Goal: Task Accomplishment & Management: Complete application form

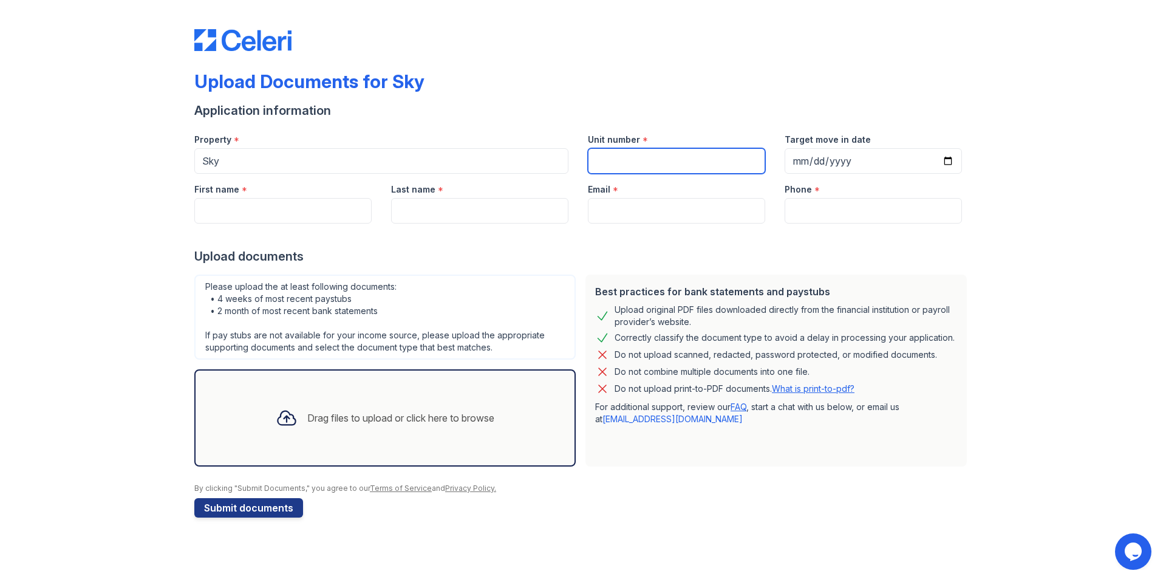
click at [640, 163] on input "Unit number" at bounding box center [676, 161] width 177 height 26
type input "A"
type input "Any Available"
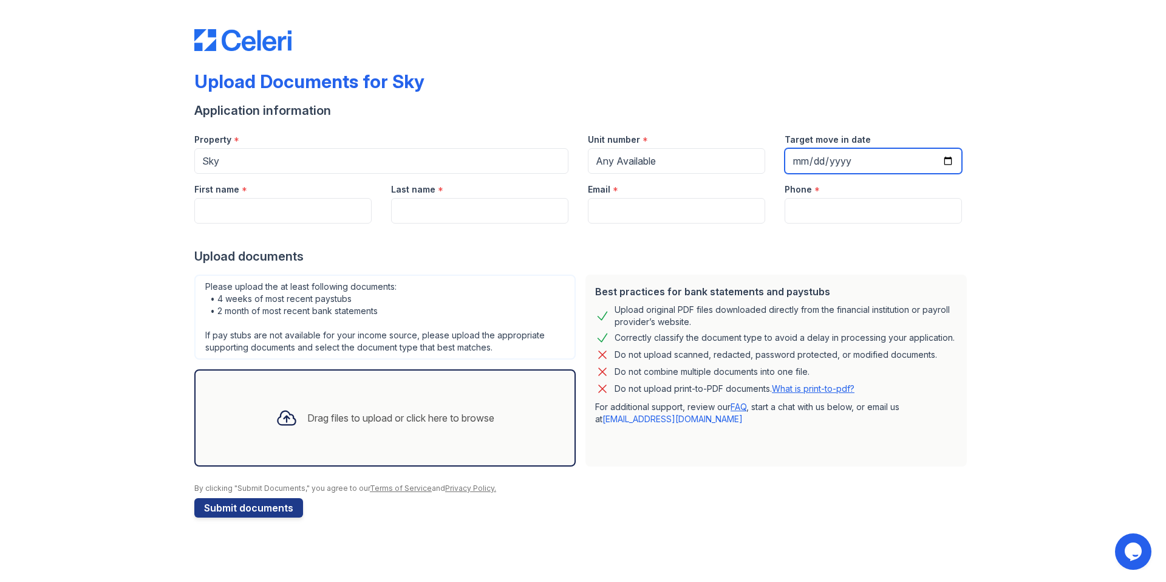
click at [937, 162] on input "Target move in date" at bounding box center [873, 161] width 177 height 26
click at [949, 168] on input "Target move in date" at bounding box center [873, 161] width 177 height 26
click at [949, 165] on input "Target move in date" at bounding box center [873, 161] width 177 height 26
type input "[DATE]"
click at [324, 204] on input "First name" at bounding box center [282, 211] width 177 height 26
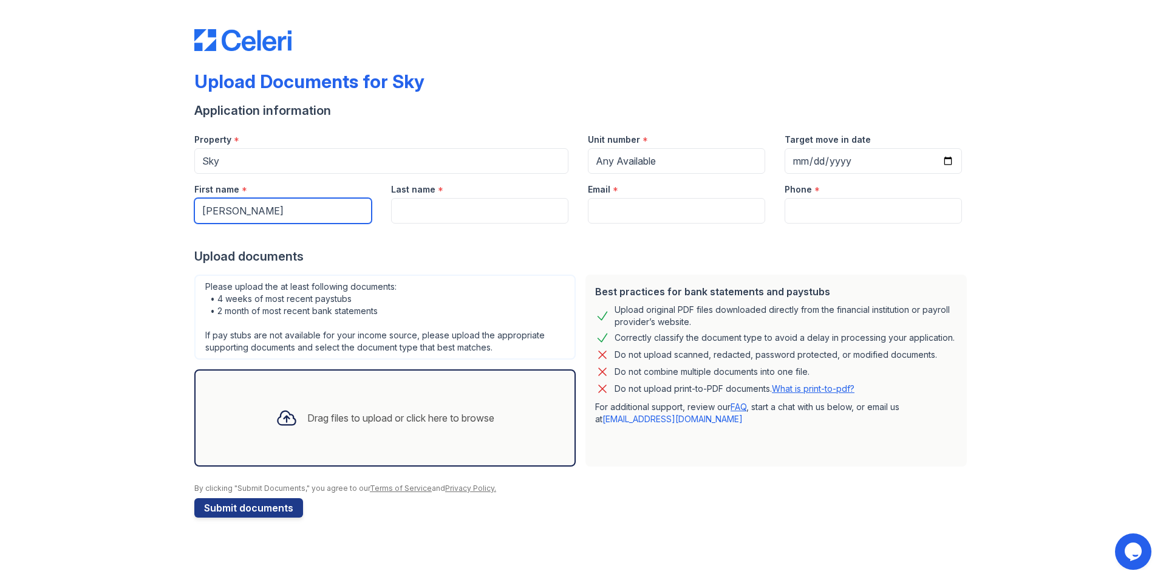
type input "[PERSON_NAME]"
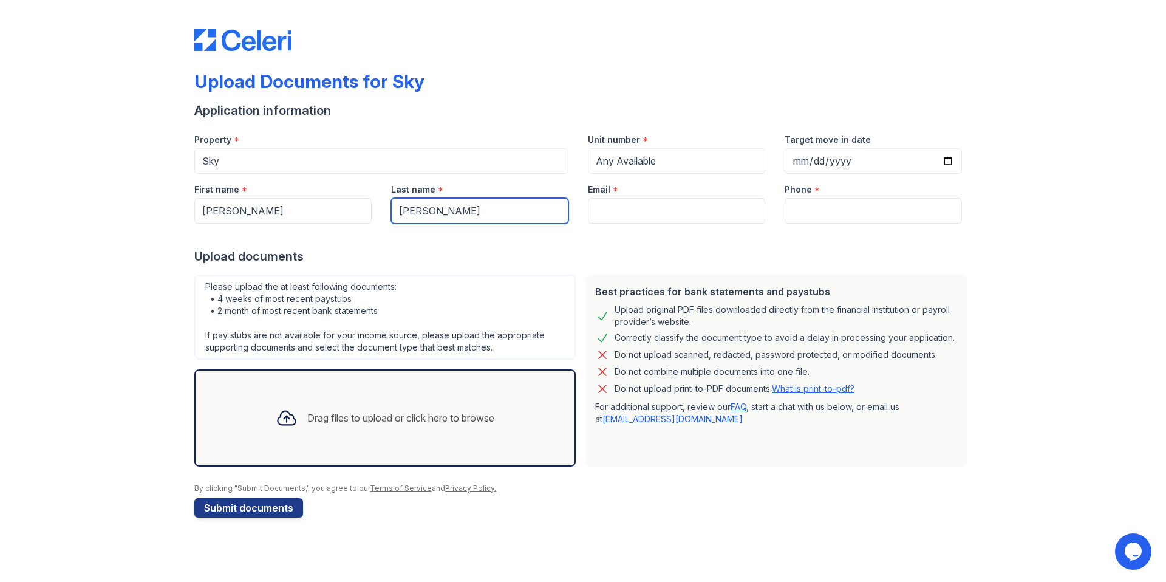
type input "[PERSON_NAME]"
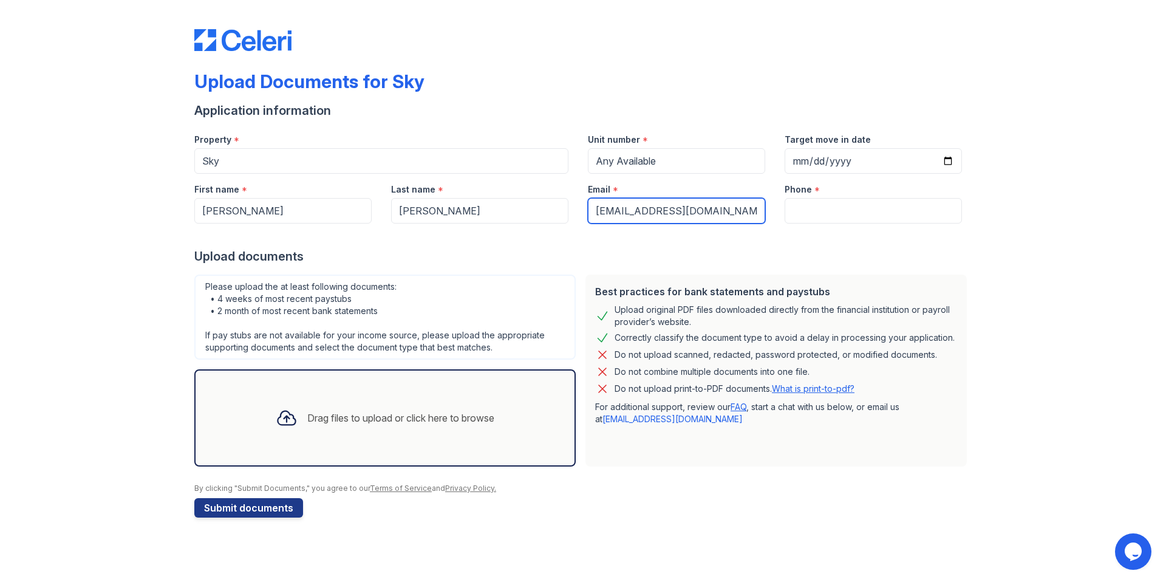
type input "drbchahn@gmail.com"
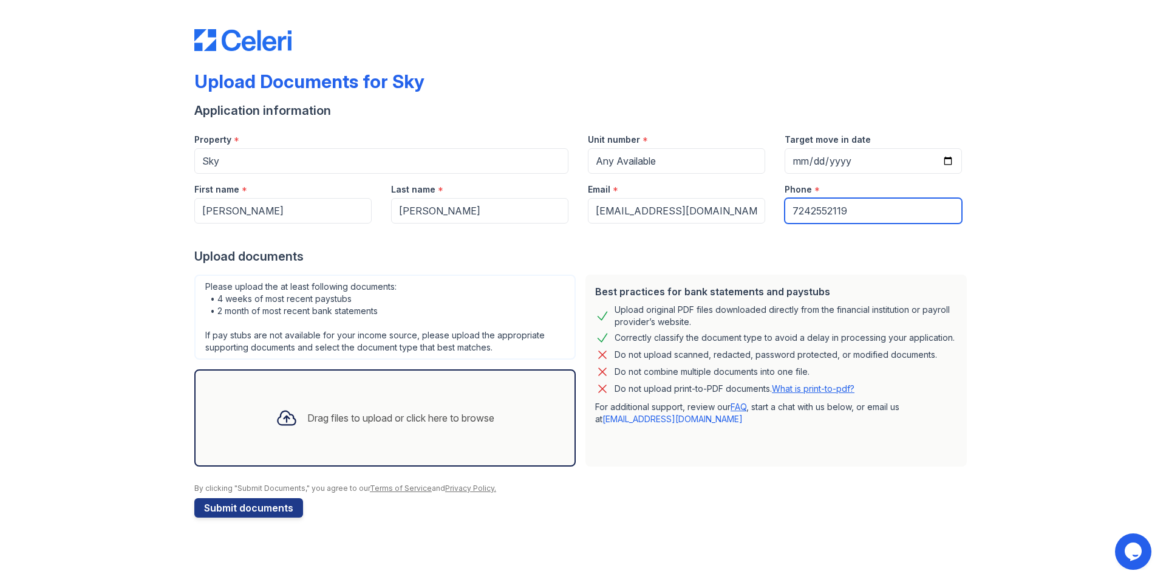
type input "7242552119"
click at [94, 316] on div "Upload Documents for Sky Application information Property * Sky Unit number * A…" at bounding box center [582, 271] width 1127 height 542
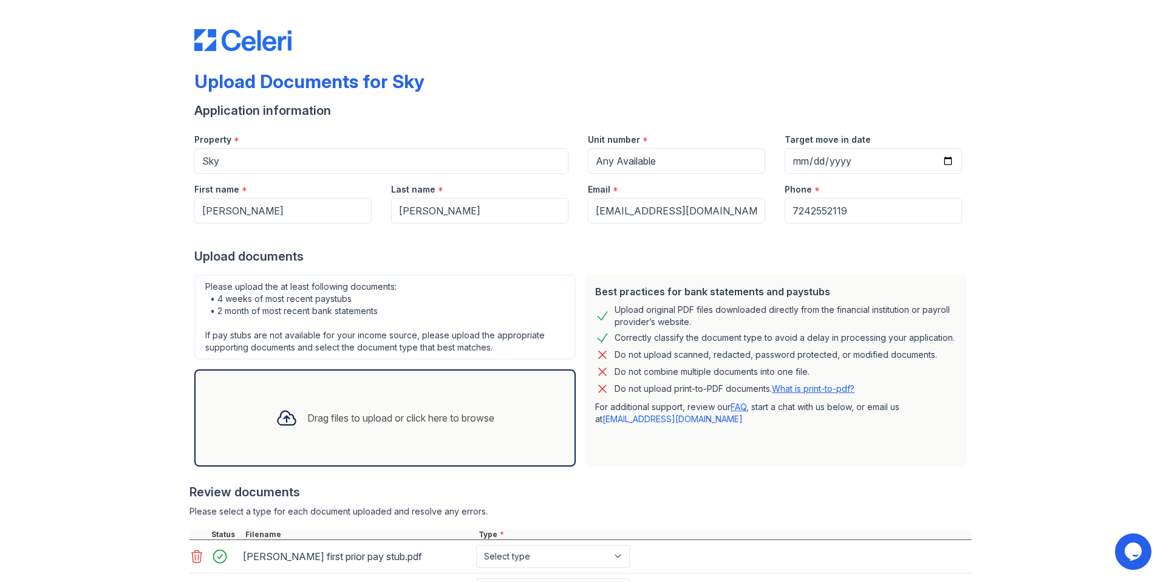
scroll to position [285, 0]
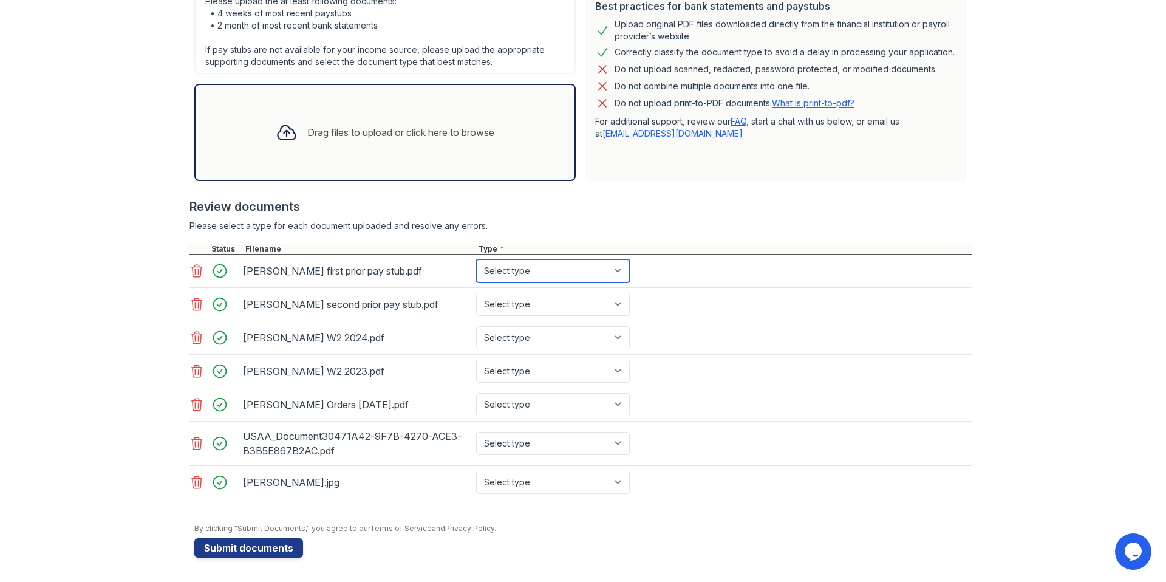
click at [527, 265] on select "Select type Paystub Bank Statement Offer Letter Tax Documents Benefit Award Let…" at bounding box center [553, 270] width 154 height 23
select select "paystub"
click at [476, 259] on select "Select type Paystub Bank Statement Offer Letter Tax Documents Benefit Award Let…" at bounding box center [553, 270] width 154 height 23
click at [523, 302] on select "Select type Paystub Bank Statement Offer Letter Tax Documents Benefit Award Let…" at bounding box center [553, 304] width 154 height 23
select select "paystub"
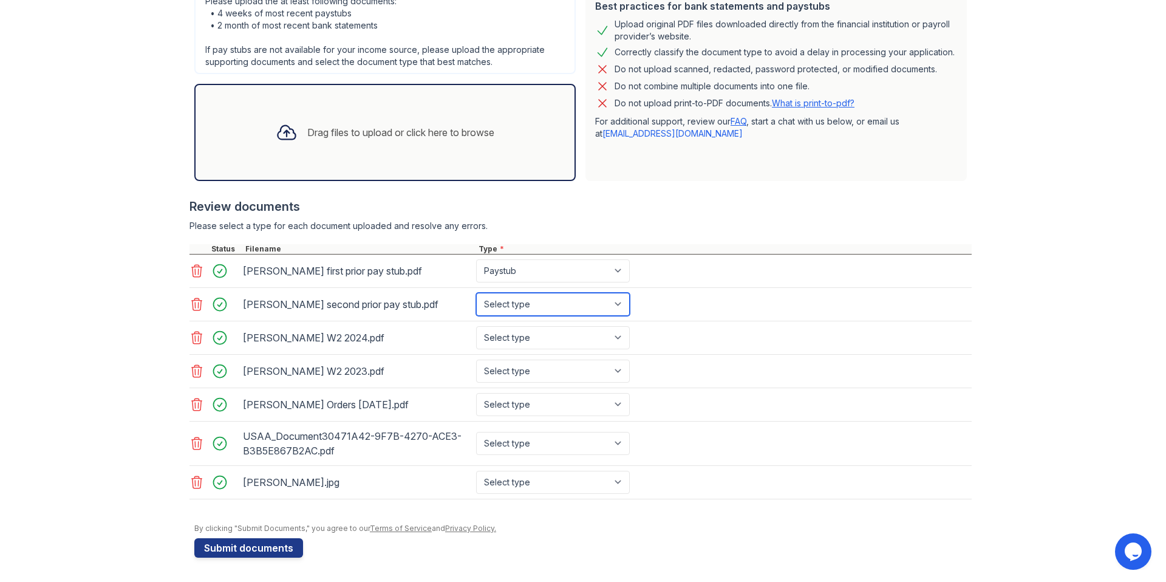
click at [476, 293] on select "Select type Paystub Bank Statement Offer Letter Tax Documents Benefit Award Let…" at bounding box center [553, 304] width 154 height 23
click at [516, 340] on select "Select type Paystub Bank Statement Offer Letter Tax Documents Benefit Award Let…" at bounding box center [553, 337] width 154 height 23
select select "tax_documents"
click at [476, 326] on select "Select type Paystub Bank Statement Offer Letter Tax Documents Benefit Award Let…" at bounding box center [553, 337] width 154 height 23
click at [516, 368] on select "Select type Paystub Bank Statement Offer Letter Tax Documents Benefit Award Let…" at bounding box center [553, 371] width 154 height 23
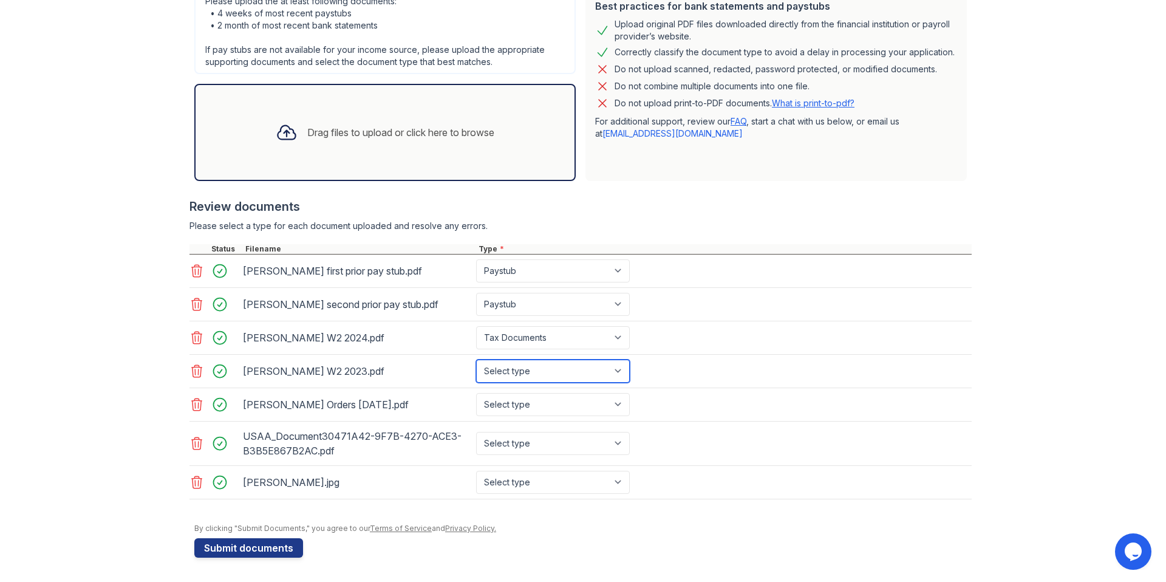
select select "tax_documents"
click at [476, 360] on select "Select type Paystub Bank Statement Offer Letter Tax Documents Benefit Award Let…" at bounding box center [553, 371] width 154 height 23
click at [520, 408] on select "Select type Paystub Bank Statement Offer Letter Tax Documents Benefit Award Let…" at bounding box center [553, 404] width 154 height 23
select select "other"
click at [476, 393] on select "Select type Paystub Bank Statement Offer Letter Tax Documents Benefit Award Let…" at bounding box center [553, 404] width 154 height 23
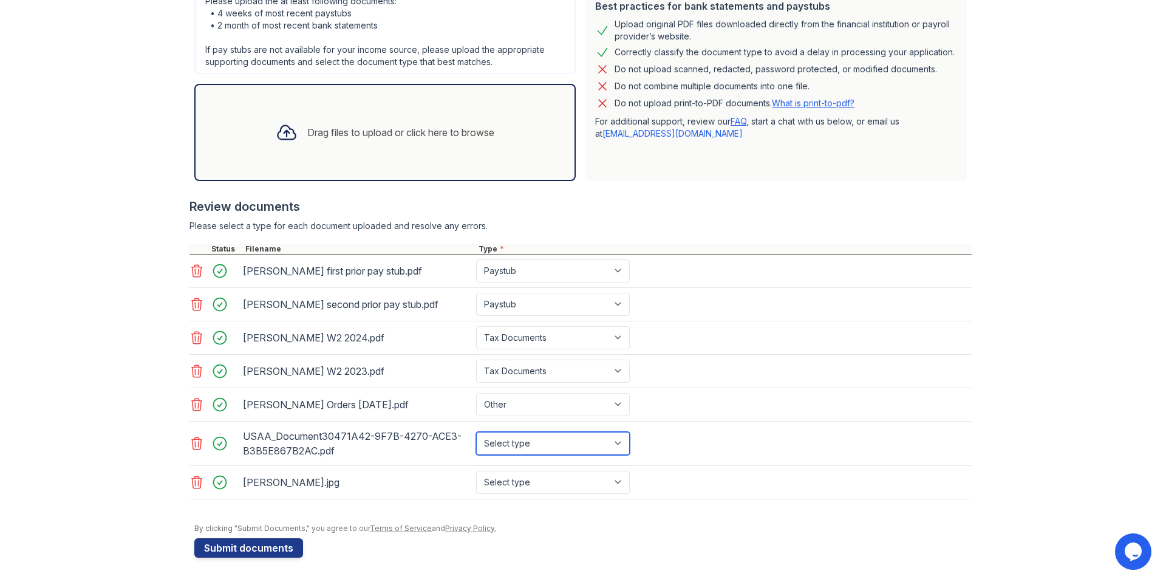
click at [522, 443] on select "Select type Paystub Bank Statement Offer Letter Tax Documents Benefit Award Let…" at bounding box center [553, 443] width 154 height 23
select select "bank_statement"
click at [476, 432] on select "Select type Paystub Bank Statement Offer Letter Tax Documents Benefit Award Let…" at bounding box center [553, 443] width 154 height 23
click at [514, 483] on select "Select type Paystub Bank Statement Offer Letter Tax Documents Benefit Award Let…" at bounding box center [553, 482] width 154 height 23
click at [552, 485] on select "Select type Paystub Bank Statement Offer Letter Tax Documents Benefit Award Let…" at bounding box center [553, 482] width 154 height 23
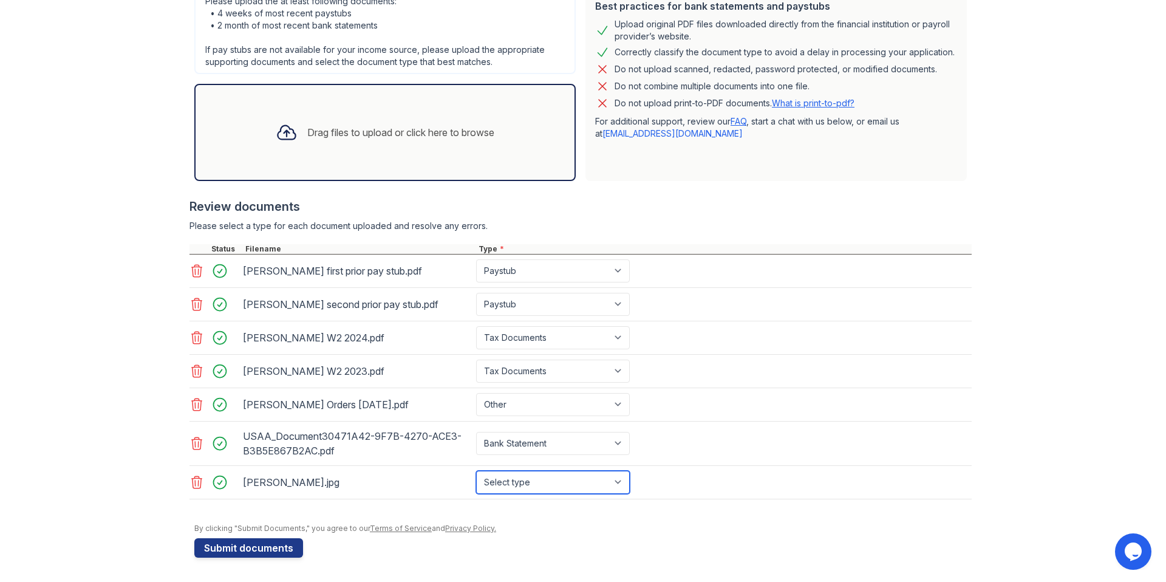
select select "other"
click at [476, 471] on select "Select type Paystub Bank Statement Offer Letter Tax Documents Benefit Award Let…" at bounding box center [553, 482] width 154 height 23
click at [586, 517] on div at bounding box center [582, 517] width 777 height 12
click at [269, 554] on button "Submit documents" at bounding box center [248, 547] width 109 height 19
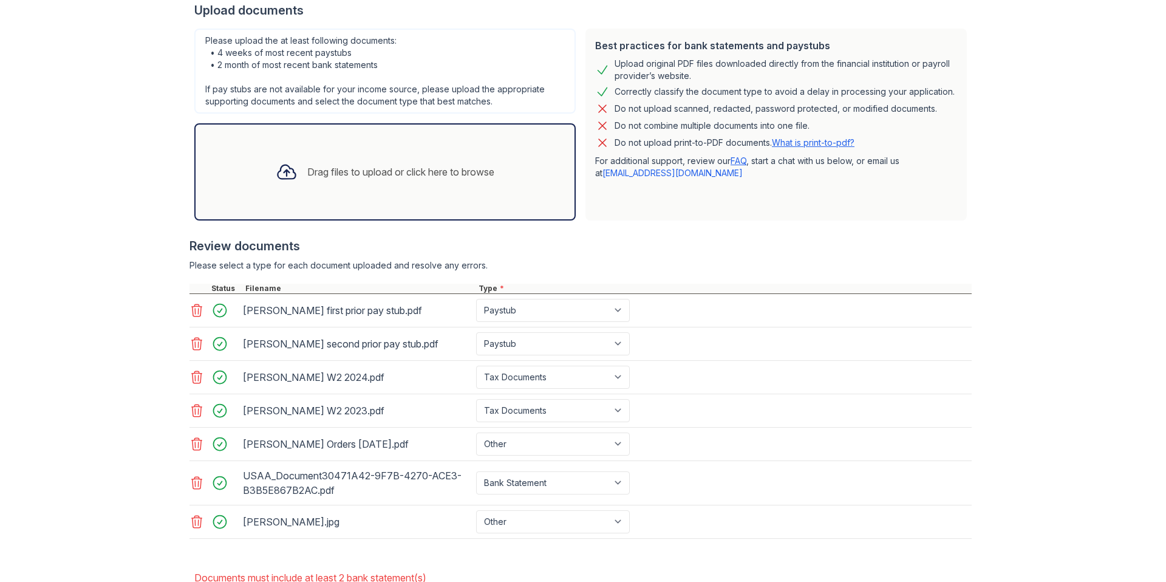
scroll to position [358, 0]
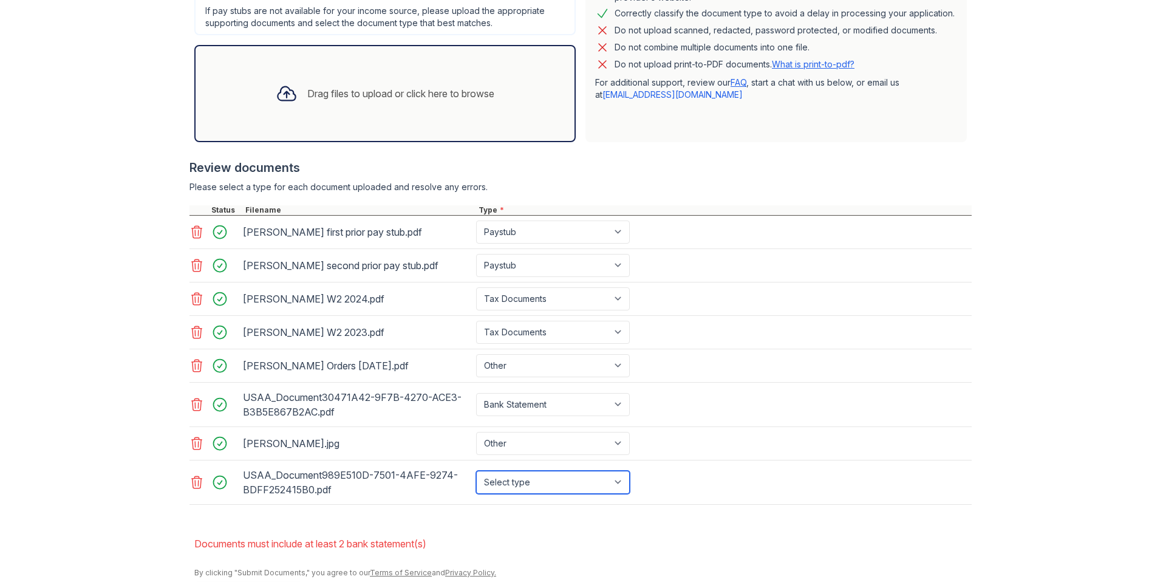
click at [549, 482] on select "Select type Paystub Bank Statement Offer Letter Tax Documents Benefit Award Let…" at bounding box center [553, 482] width 154 height 23
select select "bank_statement"
click at [476, 471] on select "Select type Paystub Bank Statement Offer Letter Tax Documents Benefit Award Let…" at bounding box center [553, 482] width 154 height 23
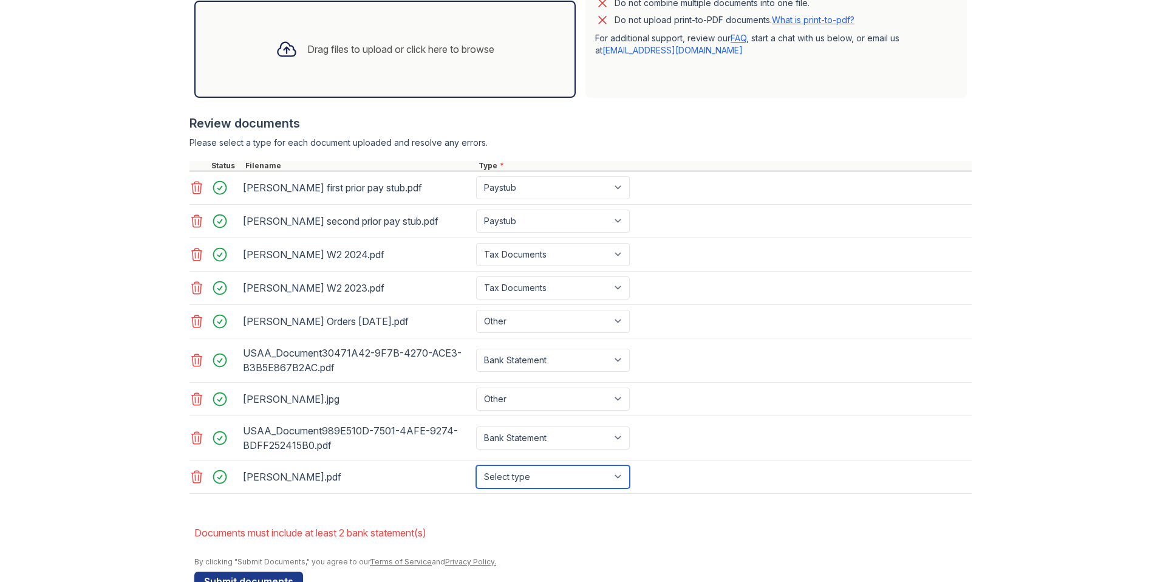
click at [529, 476] on select "Select type Paystub Bank Statement Offer Letter Tax Documents Benefit Award Let…" at bounding box center [553, 476] width 154 height 23
select select "investment_account_statement"
click at [476, 465] on select "Select type Paystub Bank Statement Offer Letter Tax Documents Benefit Award Let…" at bounding box center [553, 476] width 154 height 23
click at [528, 531] on li "Documents must include at least 2 bank statement(s)" at bounding box center [582, 533] width 777 height 24
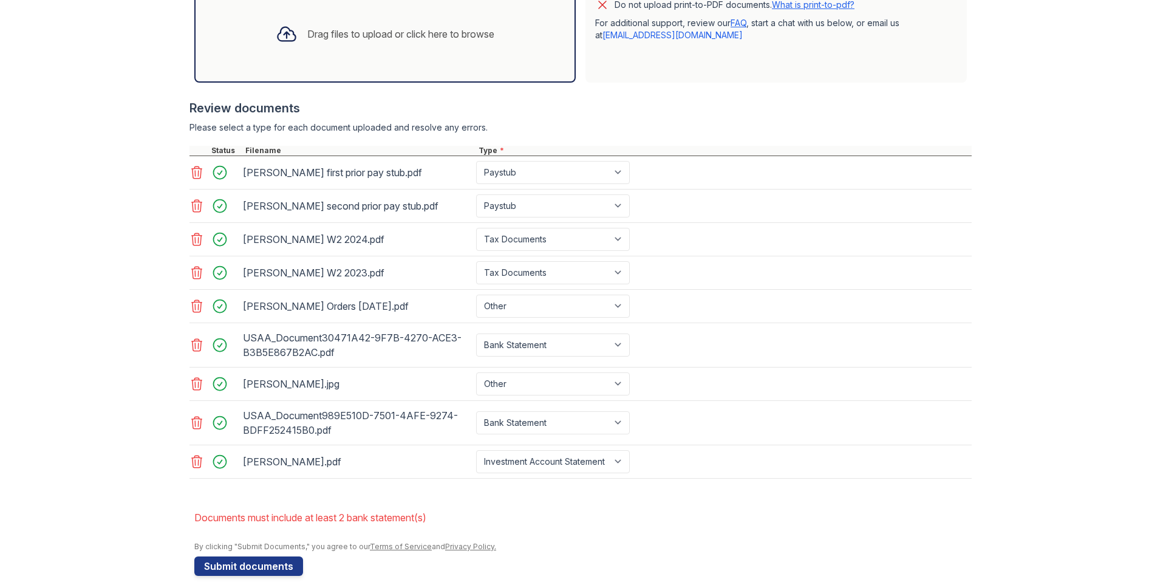
scroll to position [436, 0]
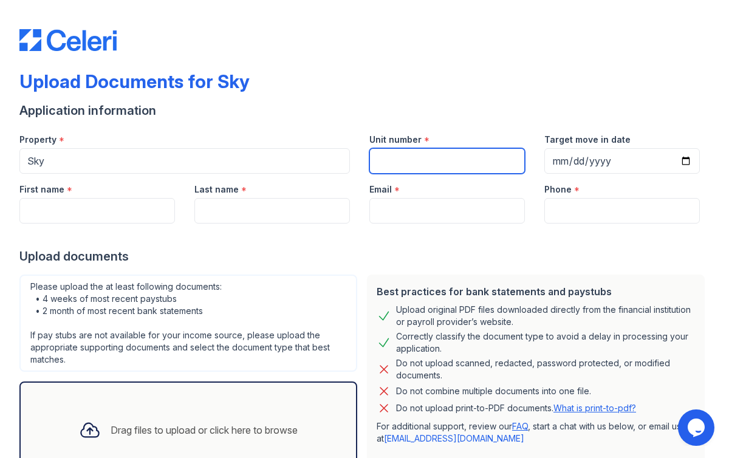
click at [420, 165] on input "Unit number" at bounding box center [446, 161] width 155 height 26
type input "Any Available"
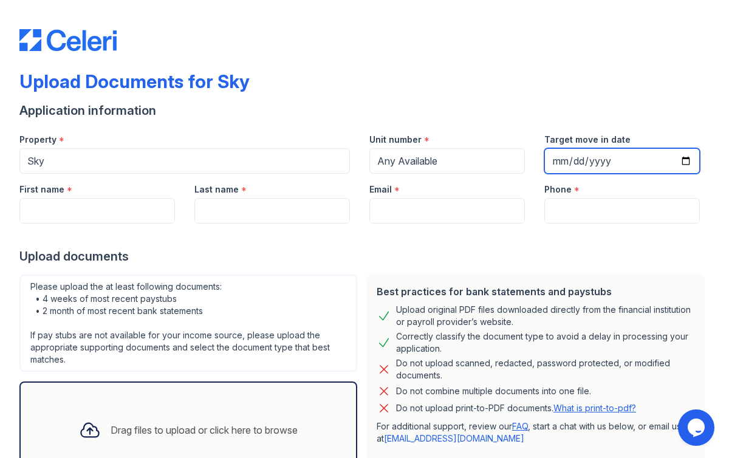
click at [672, 158] on input "Target move in date" at bounding box center [621, 161] width 155 height 26
type input "[DATE]"
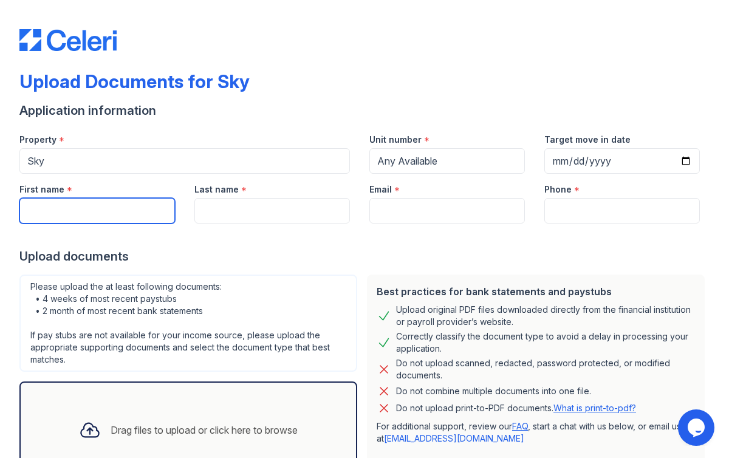
click at [121, 210] on input "First name" at bounding box center [96, 211] width 155 height 26
type input "[PERSON_NAME]"
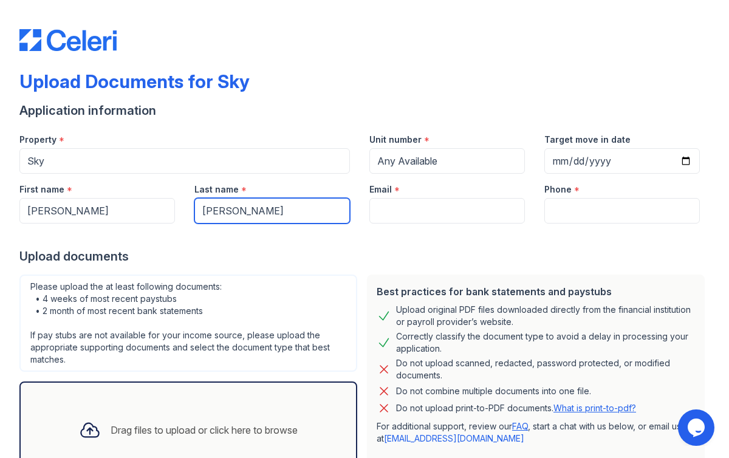
type input "[PERSON_NAME]"
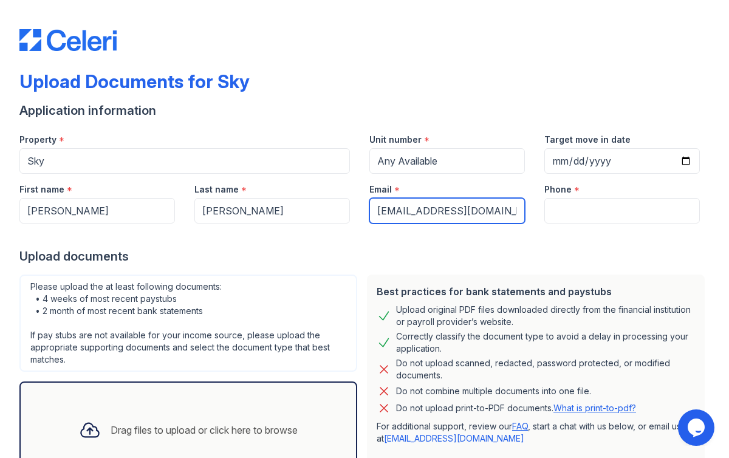
type input "[EMAIL_ADDRESS][DOMAIN_NAME]"
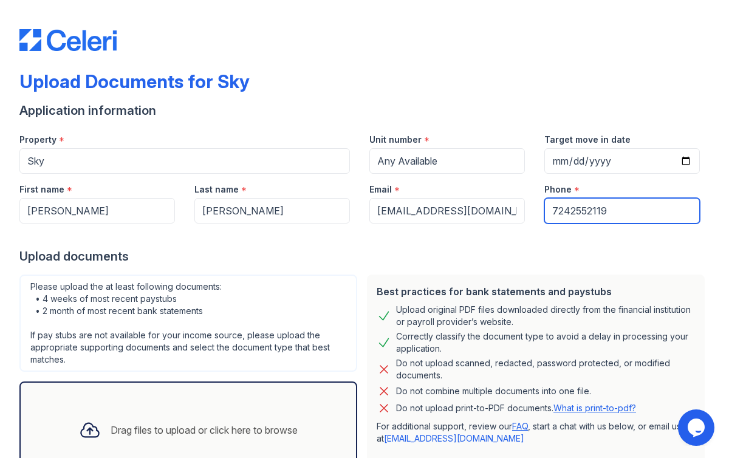
type input "7242552119"
click at [464, 275] on div "Best practices for bank statements and paystubs Upload original PDF files downl…" at bounding box center [536, 377] width 338 height 204
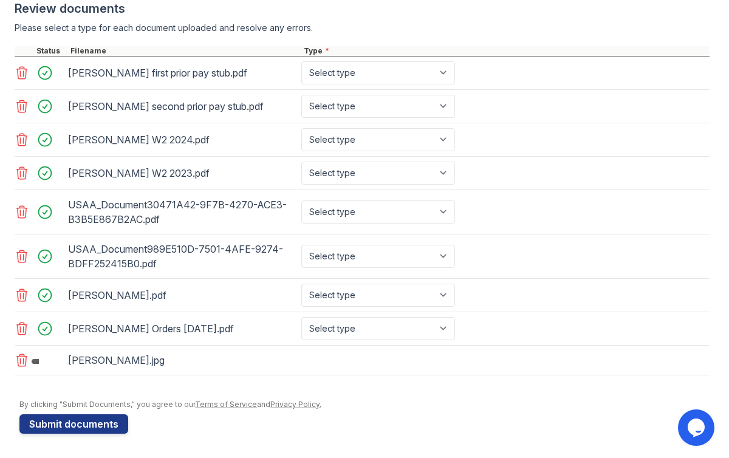
scroll to position [493, 0]
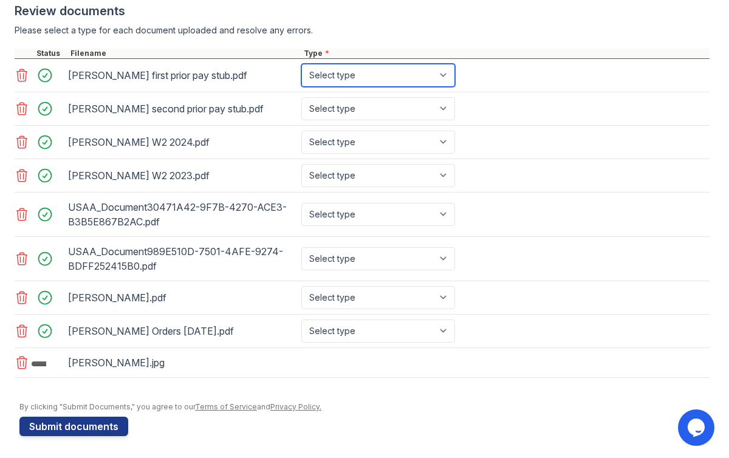
click at [363, 80] on select "Select type Paystub Bank Statement Offer Letter Tax Documents Benefit Award Let…" at bounding box center [378, 75] width 154 height 23
select select "paystub"
click at [301, 64] on select "Select type Paystub Bank Statement Offer Letter Tax Documents Benefit Award Let…" at bounding box center [378, 75] width 154 height 23
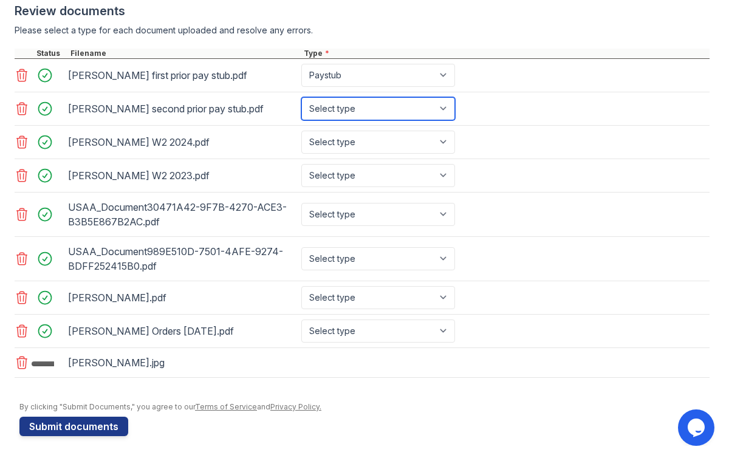
click at [351, 106] on select "Select type Paystub Bank Statement Offer Letter Tax Documents Benefit Award Let…" at bounding box center [378, 108] width 154 height 23
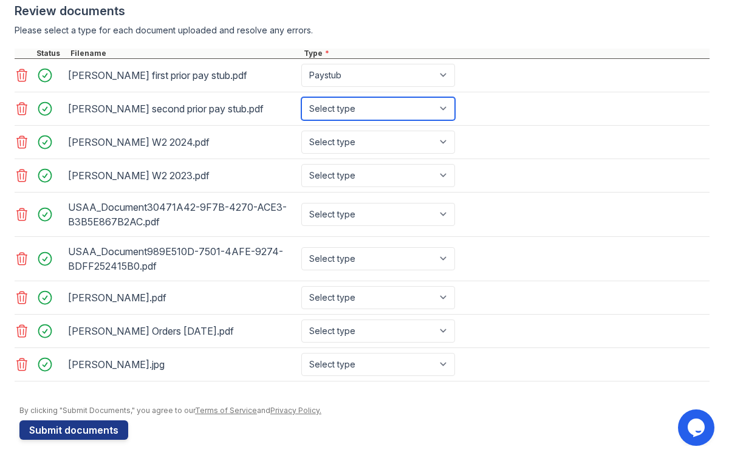
select select "paystub"
click at [301, 97] on select "Select type Paystub Bank Statement Offer Letter Tax Documents Benefit Award Let…" at bounding box center [378, 108] width 154 height 23
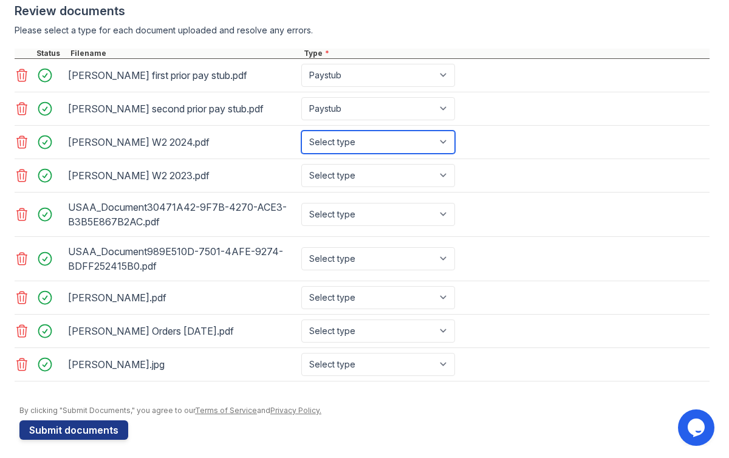
click at [338, 143] on select "Select type Paystub Bank Statement Offer Letter Tax Documents Benefit Award Let…" at bounding box center [378, 142] width 154 height 23
select select "tax_documents"
click at [301, 131] on select "Select type Paystub Bank Statement Offer Letter Tax Documents Benefit Award Let…" at bounding box center [378, 142] width 154 height 23
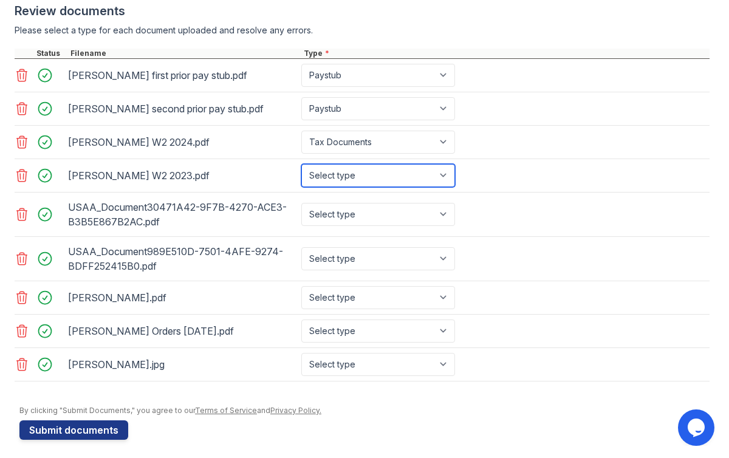
click at [347, 176] on select "Select type Paystub Bank Statement Offer Letter Tax Documents Benefit Award Let…" at bounding box center [378, 175] width 154 height 23
select select "tax_documents"
click at [301, 164] on select "Select type Paystub Bank Statement Offer Letter Tax Documents Benefit Award Let…" at bounding box center [378, 175] width 154 height 23
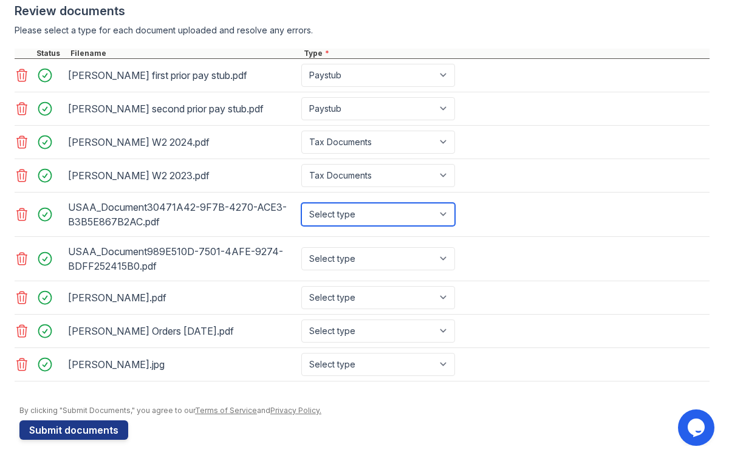
click at [343, 221] on select "Select type Paystub Bank Statement Offer Letter Tax Documents Benefit Award Let…" at bounding box center [378, 214] width 154 height 23
select select "bank_statement"
click at [301, 203] on select "Select type Paystub Bank Statement Offer Letter Tax Documents Benefit Award Let…" at bounding box center [378, 214] width 154 height 23
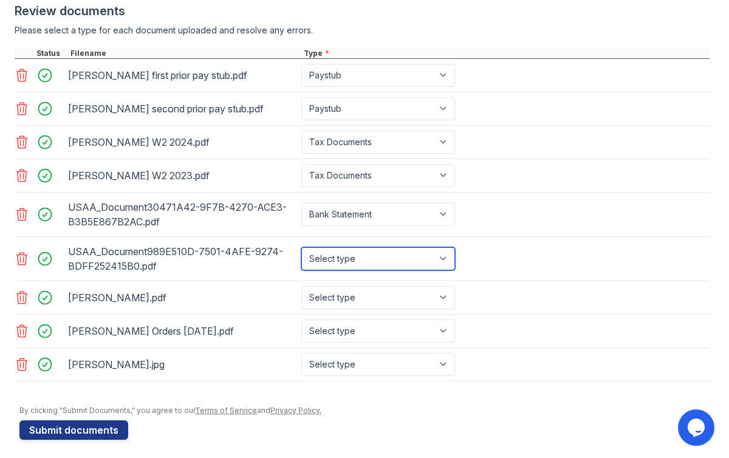
click at [338, 257] on select "Select type Paystub Bank Statement Offer Letter Tax Documents Benefit Award Let…" at bounding box center [378, 258] width 154 height 23
select select "bank_statement"
click at [301, 247] on select "Select type Paystub Bank Statement Offer Letter Tax Documents Benefit Award Let…" at bounding box center [378, 258] width 154 height 23
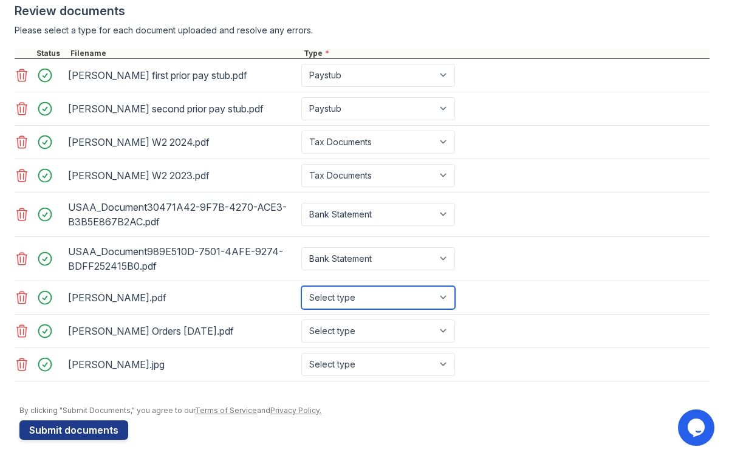
click at [338, 299] on select "Select type Paystub Bank Statement Offer Letter Tax Documents Benefit Award Let…" at bounding box center [378, 297] width 154 height 23
select select "investment_account_statement"
click at [301, 286] on select "Select type Paystub Bank Statement Offer Letter Tax Documents Benefit Award Let…" at bounding box center [378, 297] width 154 height 23
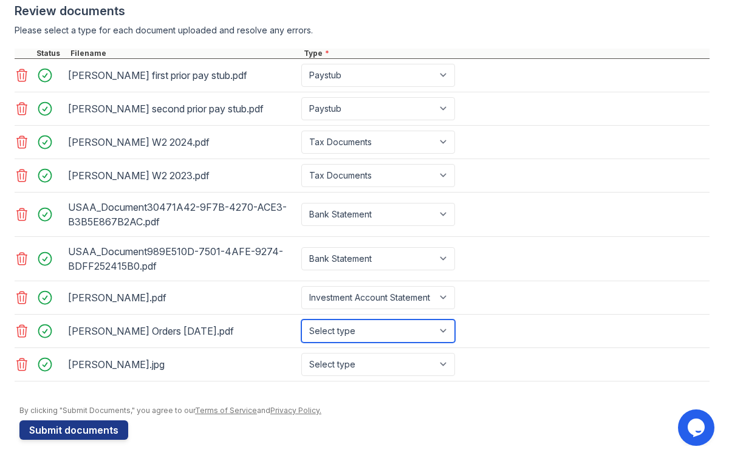
click at [343, 332] on select "Select type Paystub Bank Statement Offer Letter Tax Documents Benefit Award Let…" at bounding box center [378, 330] width 154 height 23
select select "other"
click at [301, 319] on select "Select type Paystub Bank Statement Offer Letter Tax Documents Benefit Award Let…" at bounding box center [378, 330] width 154 height 23
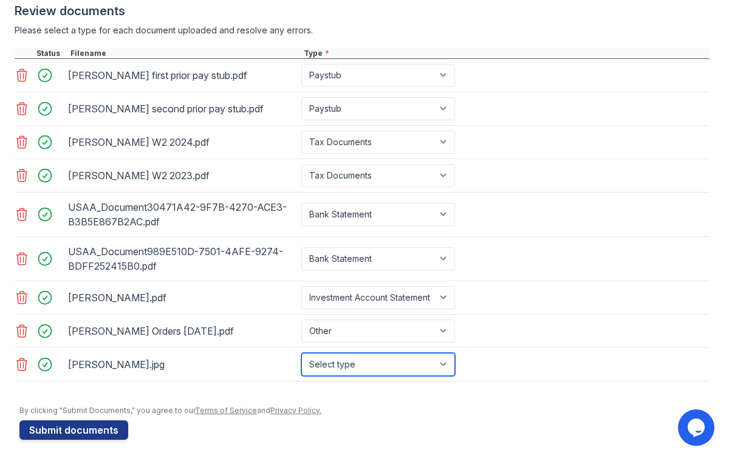
click at [354, 356] on select "Select type Paystub Bank Statement Offer Letter Tax Documents Benefit Award Let…" at bounding box center [378, 364] width 154 height 23
select select "other"
click at [301, 353] on select "Select type Paystub Bank Statement Offer Letter Tax Documents Benefit Award Let…" at bounding box center [378, 364] width 154 height 23
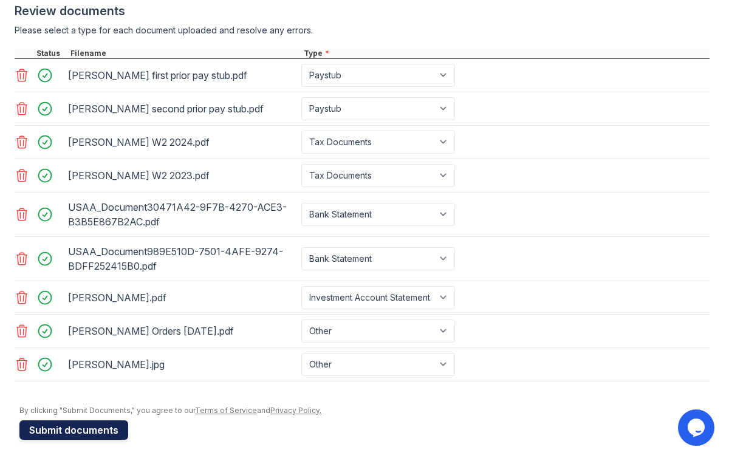
click at [55, 426] on button "Submit documents" at bounding box center [73, 429] width 109 height 19
